Goal: Navigation & Orientation: Find specific page/section

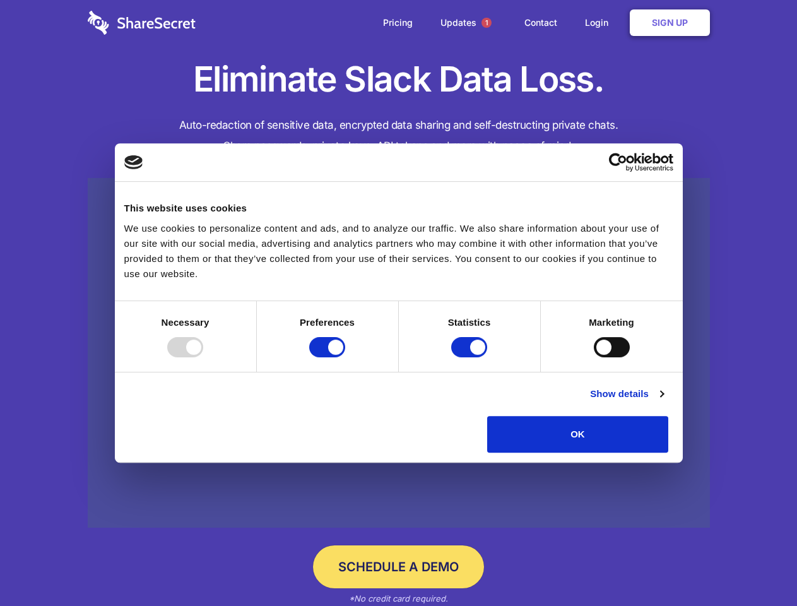
click at [203, 357] on div at bounding box center [185, 347] width 36 height 20
click at [345, 357] on input "Preferences" at bounding box center [327, 347] width 36 height 20
checkbox input "false"
click at [471, 357] on input "Statistics" at bounding box center [469, 347] width 36 height 20
checkbox input "false"
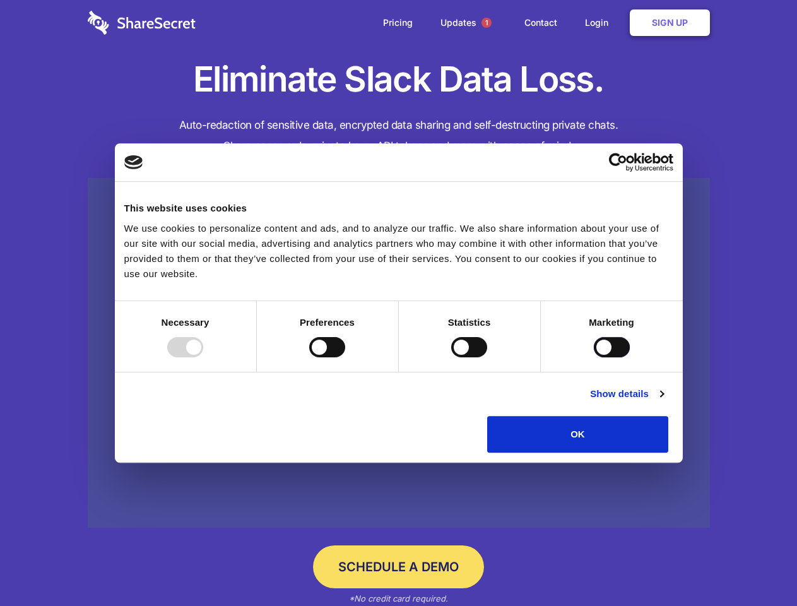
click at [594, 357] on input "Marketing" at bounding box center [612, 347] width 36 height 20
checkbox input "true"
click at [664, 402] on link "Show details" at bounding box center [626, 393] width 73 height 15
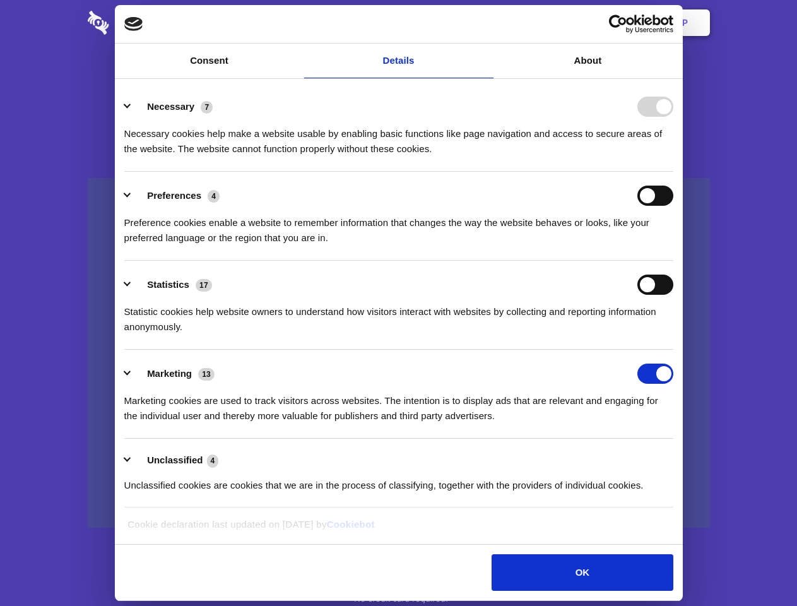
click at [679, 457] on ul "Necessary 7 Necessary cookies help make a website usable by enabling basic func…" at bounding box center [398, 296] width 561 height 426
click at [486, 23] on span "1" at bounding box center [487, 23] width 10 height 10
